Goal: Information Seeking & Learning: Learn about a topic

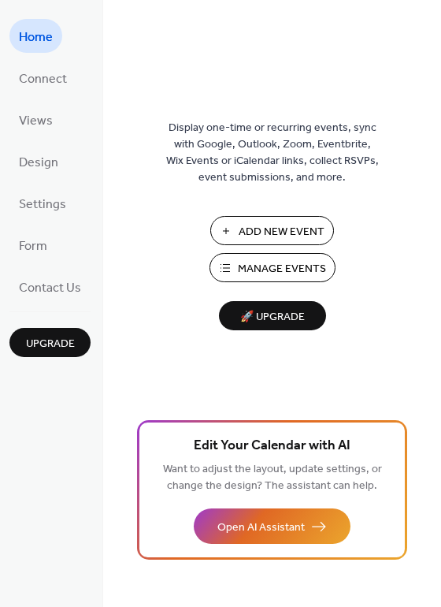
click at [247, 261] on span "Manage Events" at bounding box center [282, 269] width 88 height 17
click at [54, 277] on span "Contact Us" at bounding box center [50, 288] width 62 height 24
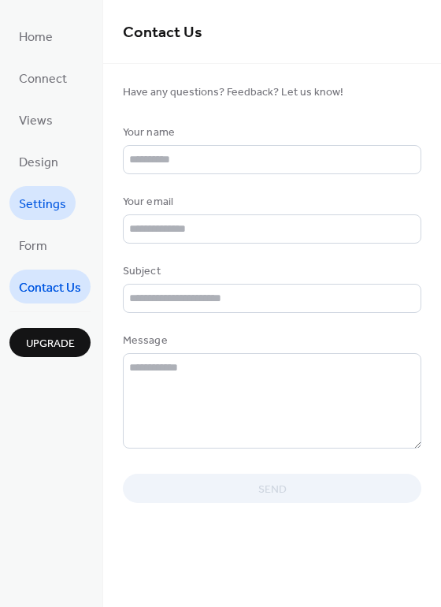
click at [54, 198] on span "Settings" at bounding box center [42, 204] width 47 height 24
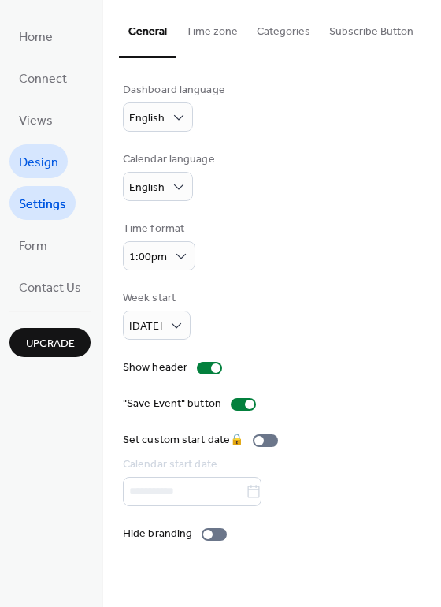
click at [54, 165] on span "Design" at bounding box center [38, 163] width 39 height 24
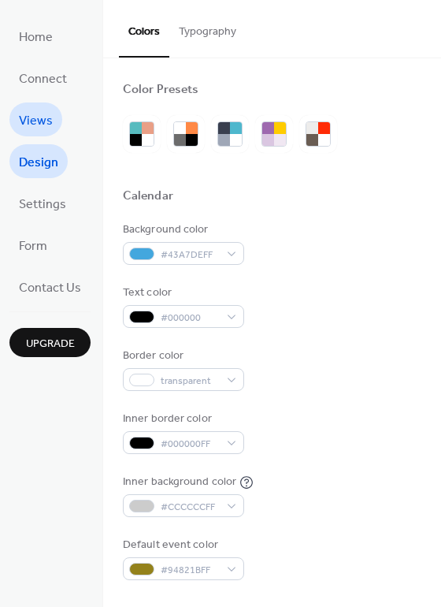
click at [43, 123] on span "Views" at bounding box center [36, 121] width 34 height 24
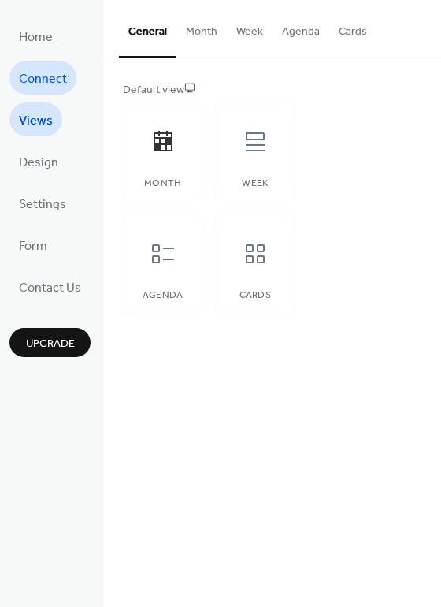
click at [61, 81] on span "Connect" at bounding box center [43, 79] width 48 height 24
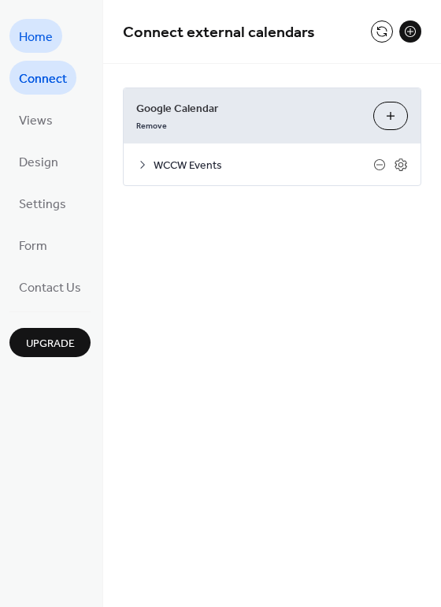
click at [50, 43] on span "Home" at bounding box center [36, 37] width 34 height 24
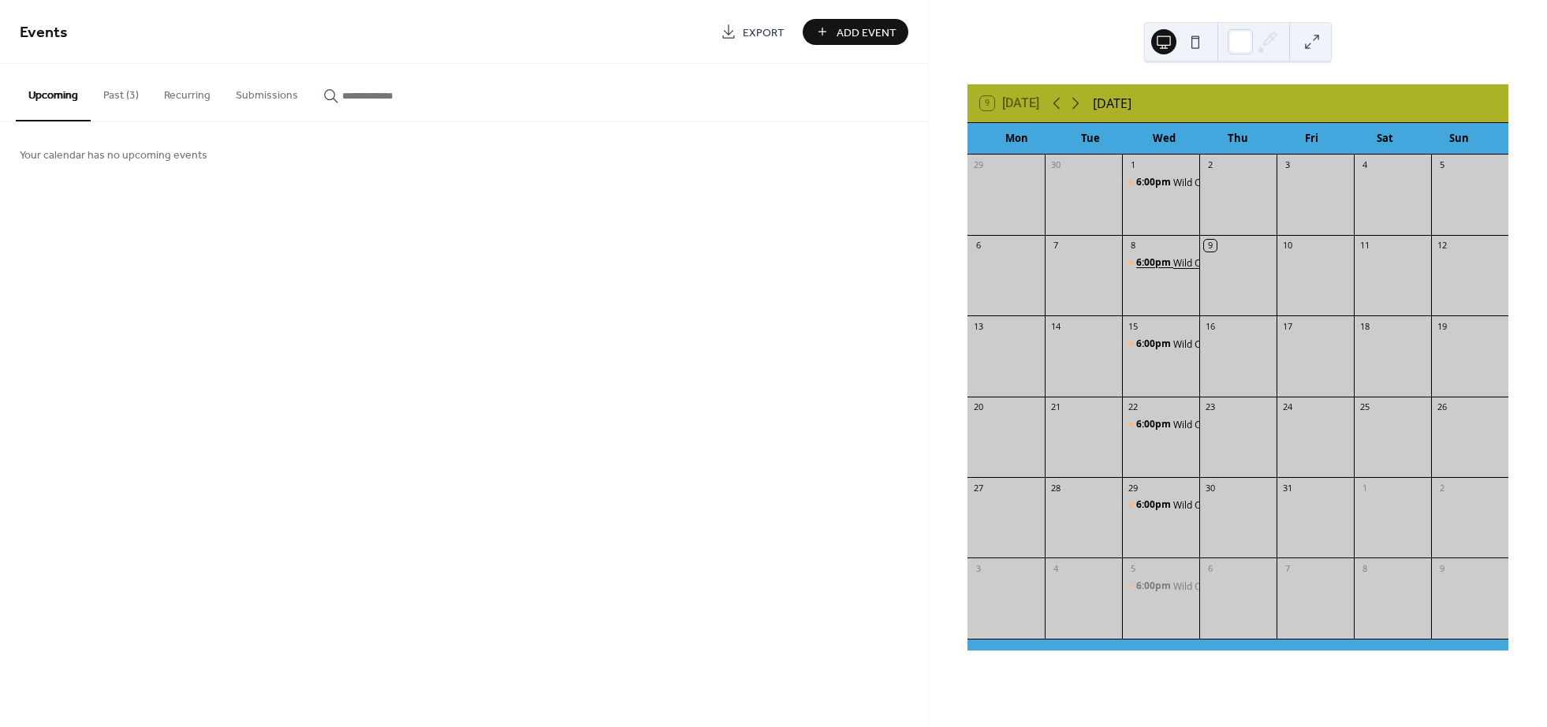
click at [1156, 262] on span "6:00pm" at bounding box center [1154, 262] width 37 height 13
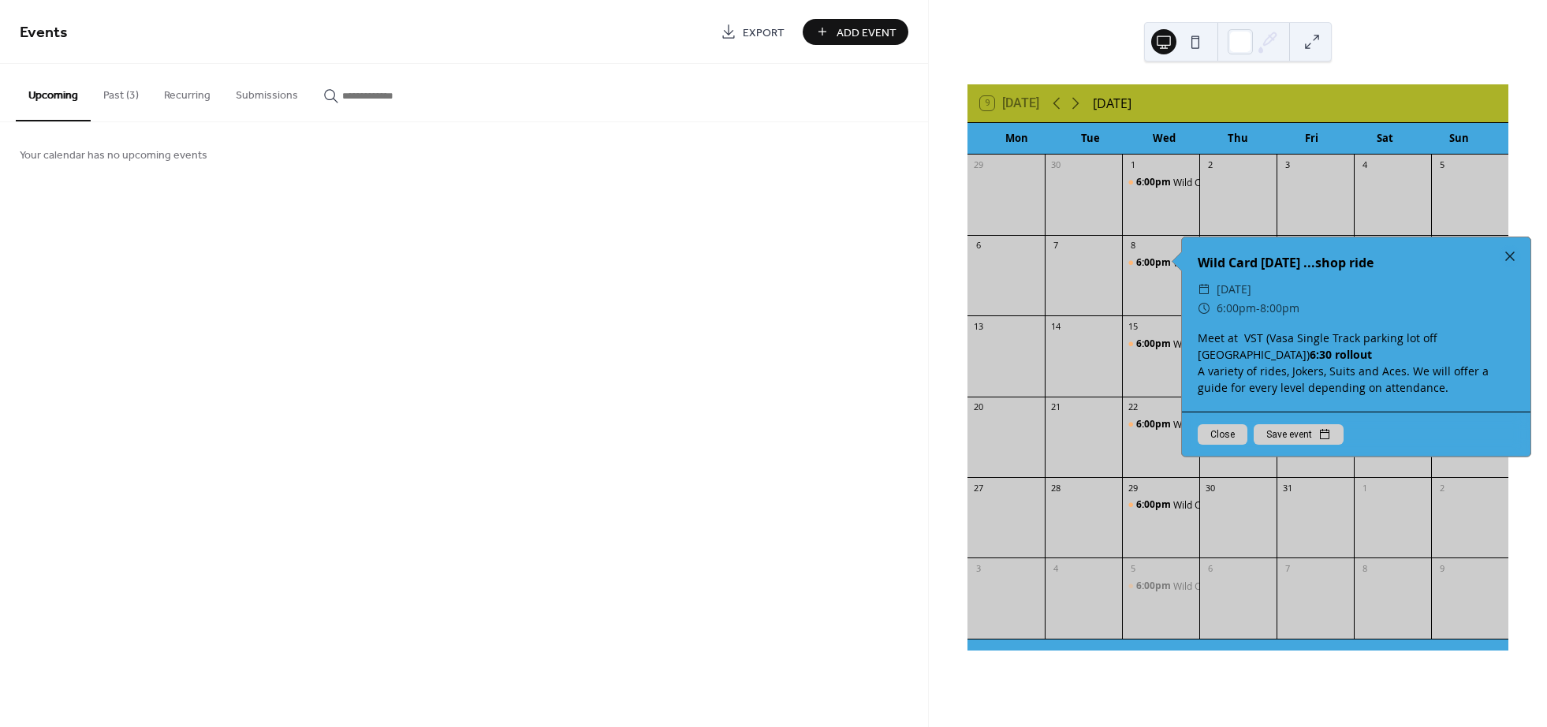
click at [1254, 344] on div "Meet at VST (Vasa Single Track parking lot off Supply Road) 6:30 rollout A vari…" at bounding box center [1356, 363] width 348 height 66
click at [1309, 356] on b "6:30 rollout" at bounding box center [1340, 354] width 62 height 15
click at [1311, 356] on b "6:30 rollout" at bounding box center [1342, 354] width 62 height 15
click at [1311, 355] on b "6:30 rollout" at bounding box center [1342, 354] width 62 height 15
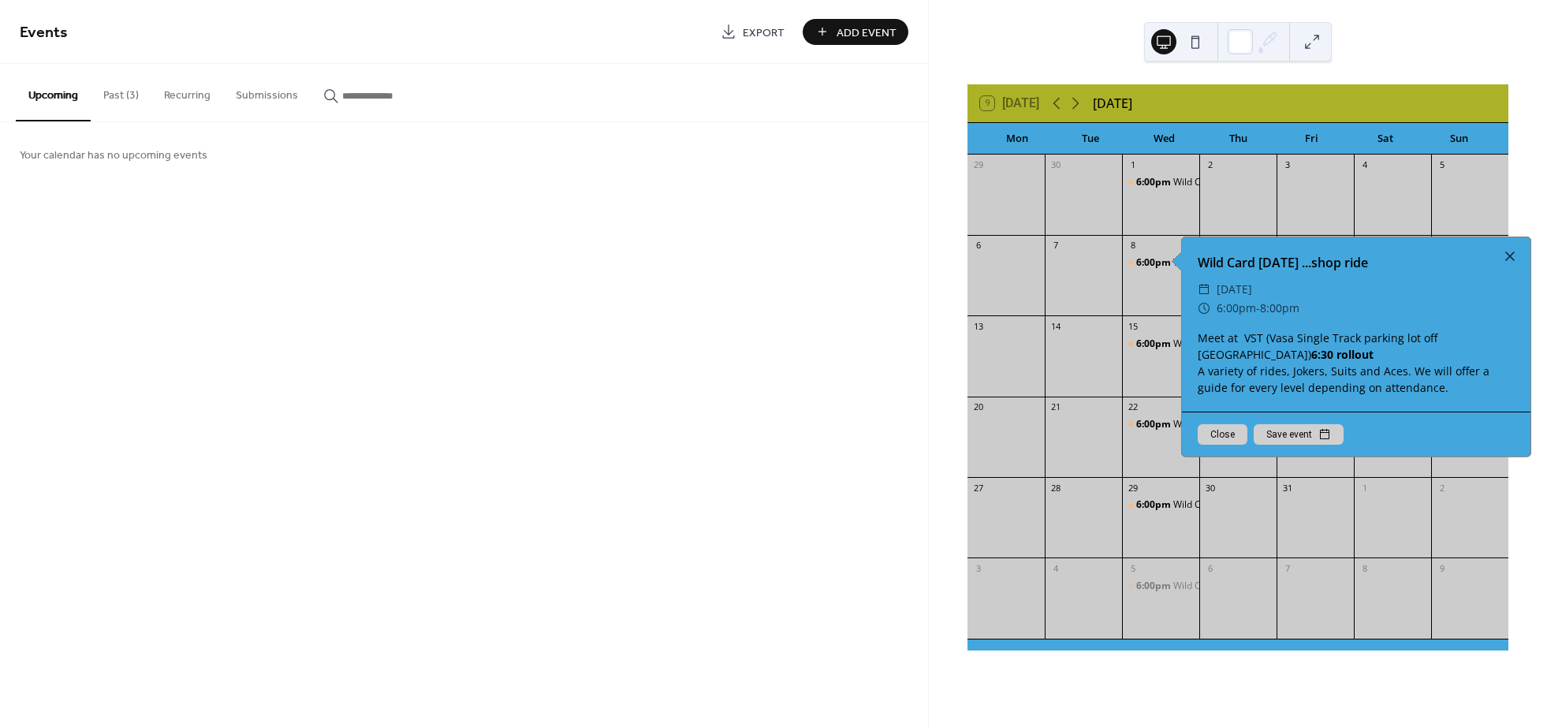
click at [1311, 355] on b "6:30 rollout" at bounding box center [1342, 354] width 62 height 15
click at [1504, 252] on div at bounding box center [1510, 256] width 22 height 22
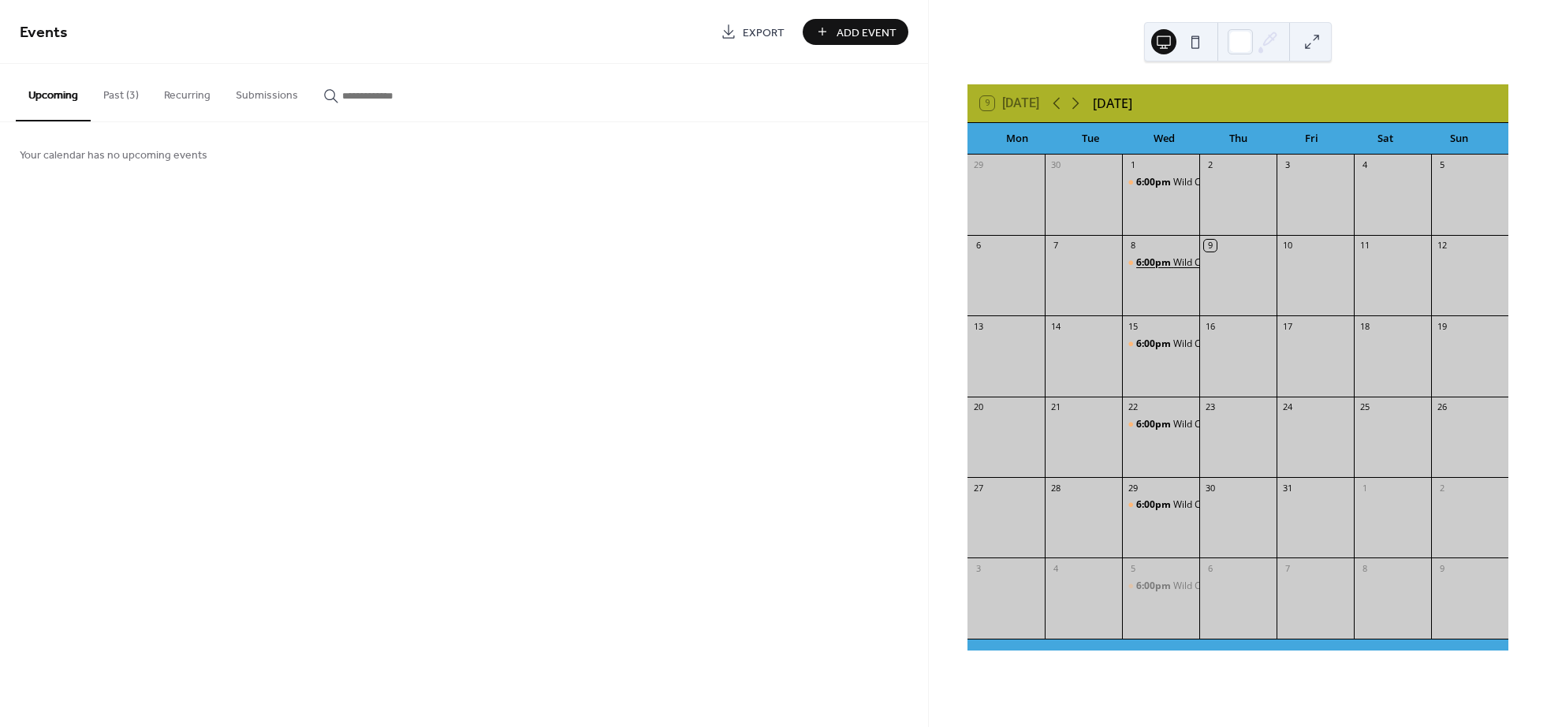
click at [1170, 261] on span "6:00pm" at bounding box center [1154, 262] width 37 height 13
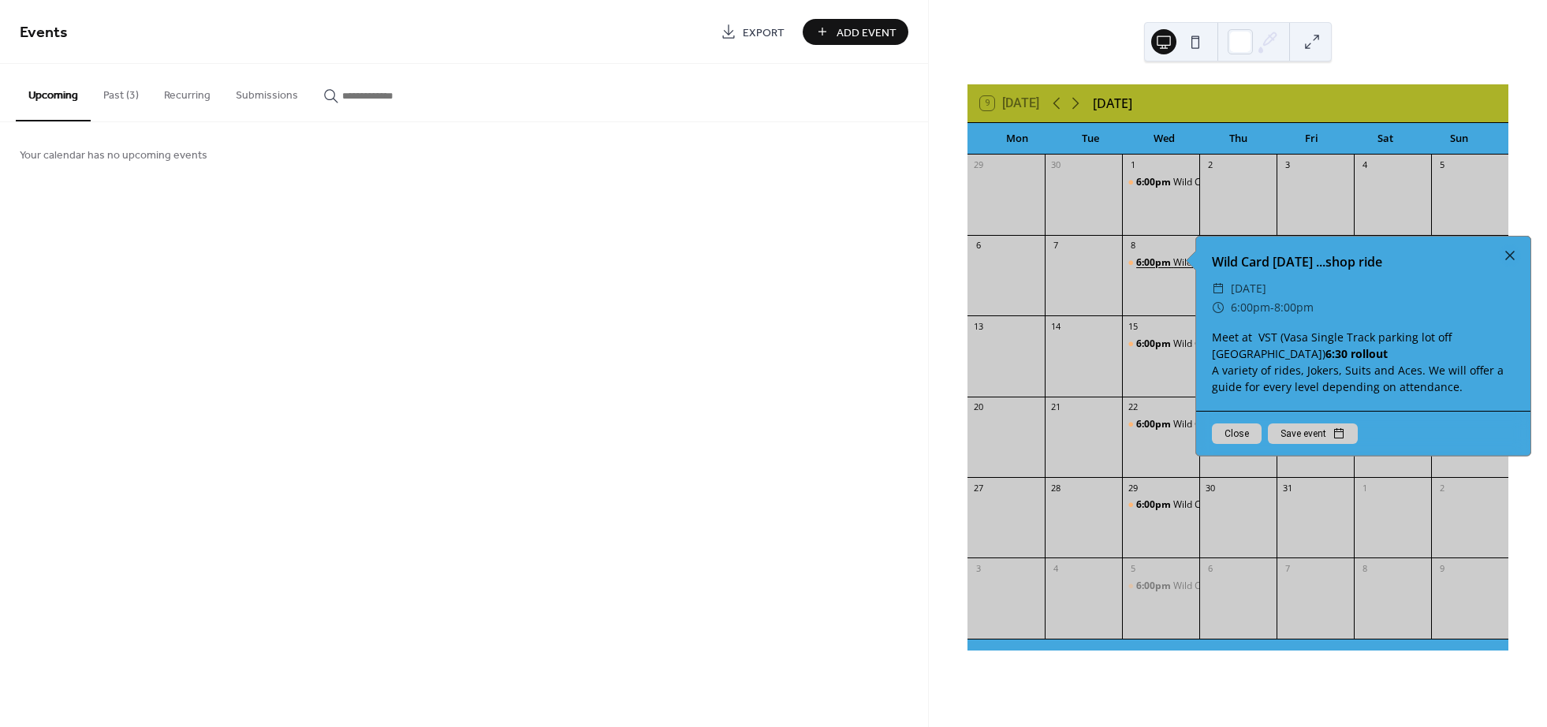
drag, startPoint x: 1170, startPoint y: 263, endPoint x: 1150, endPoint y: 240, distance: 29.6
click at [1169, 261] on span "6:00pm" at bounding box center [1154, 262] width 37 height 13
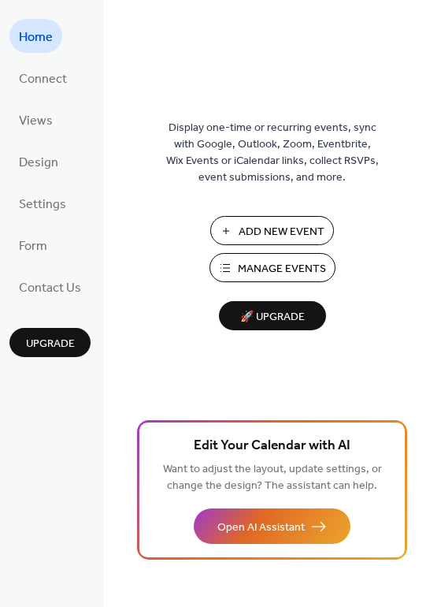
click at [255, 264] on span "Manage Events" at bounding box center [282, 269] width 88 height 17
